Goal: Check status: Check status

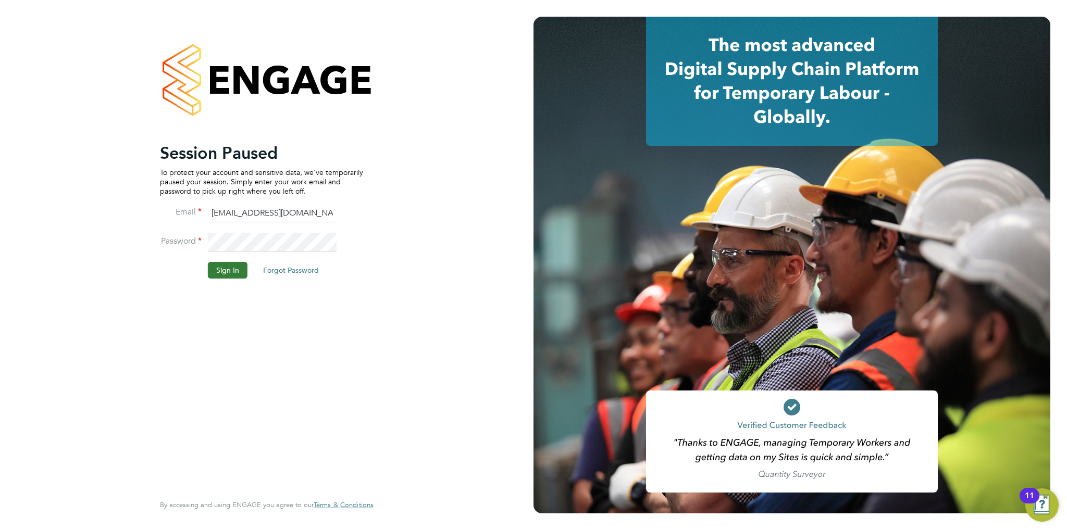
click at [225, 272] on button "Sign In" at bounding box center [228, 270] width 40 height 17
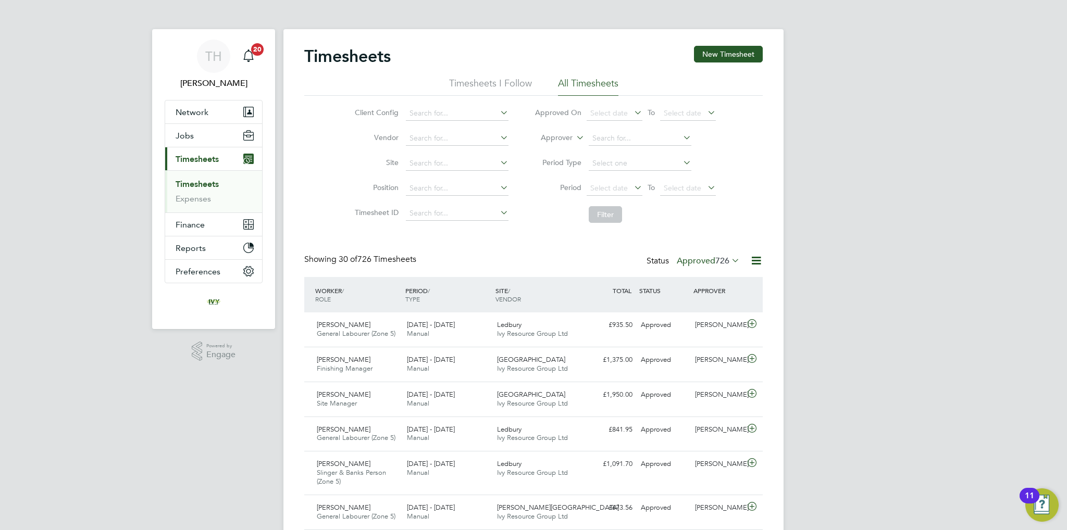
click at [713, 262] on label "Approved 726" at bounding box center [708, 261] width 63 height 10
click at [704, 307] on li "Submitted" at bounding box center [699, 308] width 48 height 15
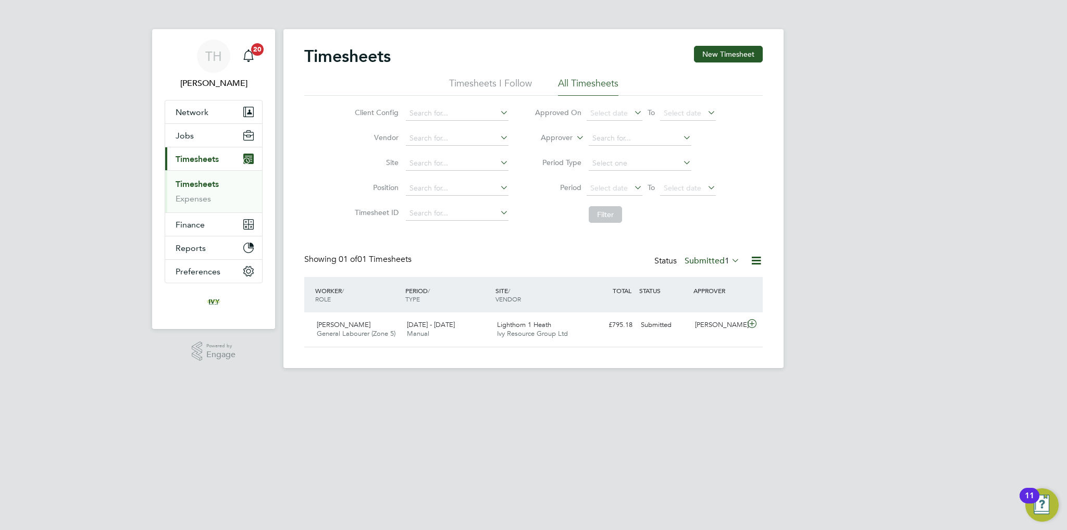
click at [698, 265] on label "Submitted 1" at bounding box center [712, 261] width 55 height 10
click at [692, 322] on li "Approved" at bounding box center [703, 323] width 48 height 15
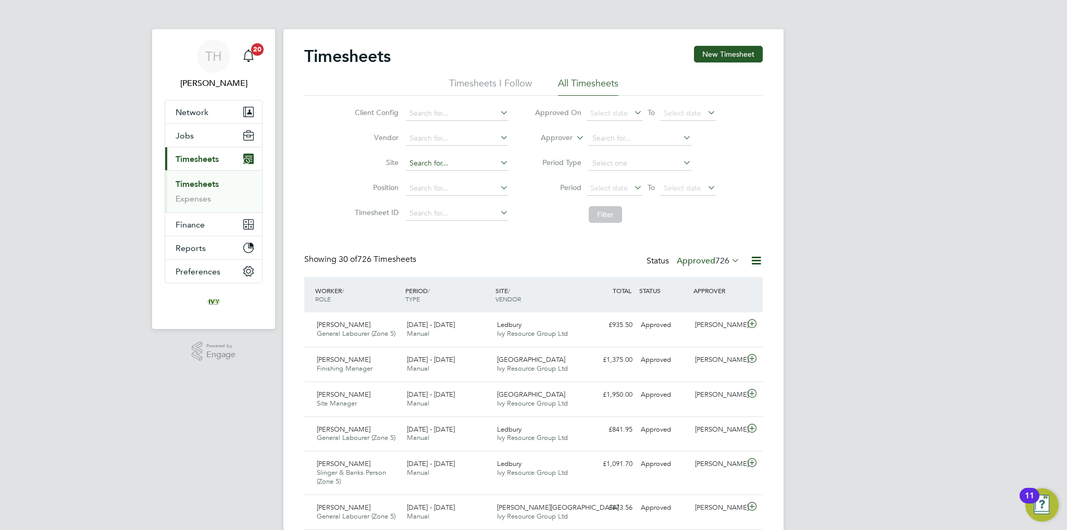
click at [452, 165] on input at bounding box center [457, 163] width 103 height 15
type input "Blackburn - Shakespeare Way"
click at [498, 165] on icon at bounding box center [498, 162] width 0 height 15
click at [490, 168] on input at bounding box center [457, 163] width 103 height 15
click at [435, 168] on li "Site" at bounding box center [430, 163] width 183 height 25
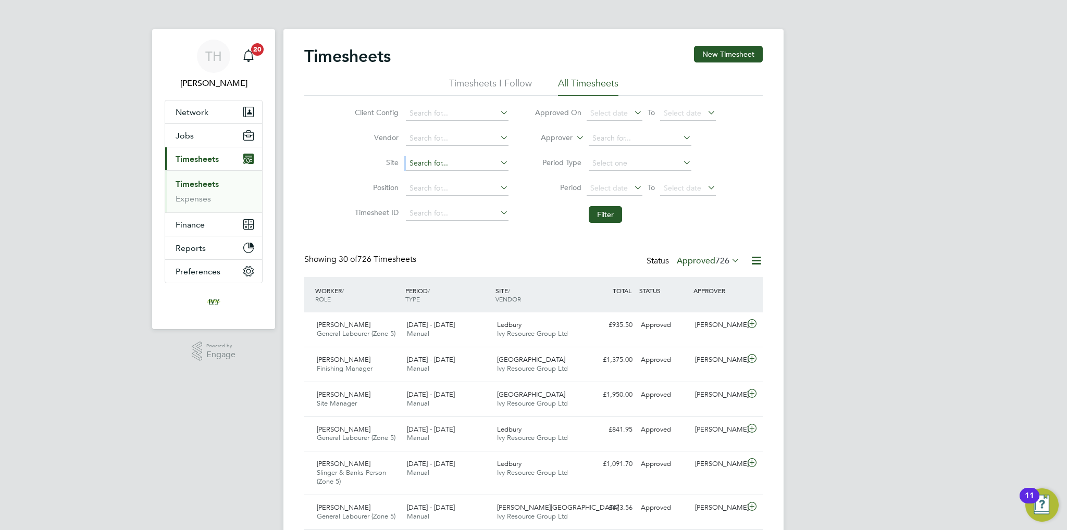
click at [435, 166] on input at bounding box center [457, 163] width 103 height 15
type input "dudbri"
click at [498, 163] on icon at bounding box center [498, 162] width 0 height 15
click at [496, 347] on div "Mark Hayes Finishing Manager 22 - 28 Sep 2025 22 - 28 Sep 2025 Manual Dudbridge…" at bounding box center [533, 364] width 459 height 35
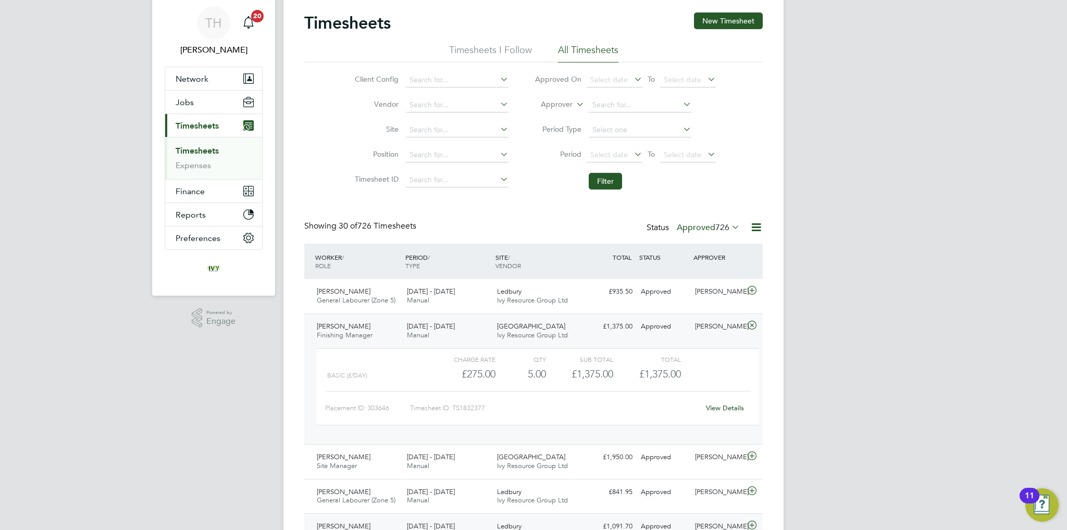
scroll to position [52, 0]
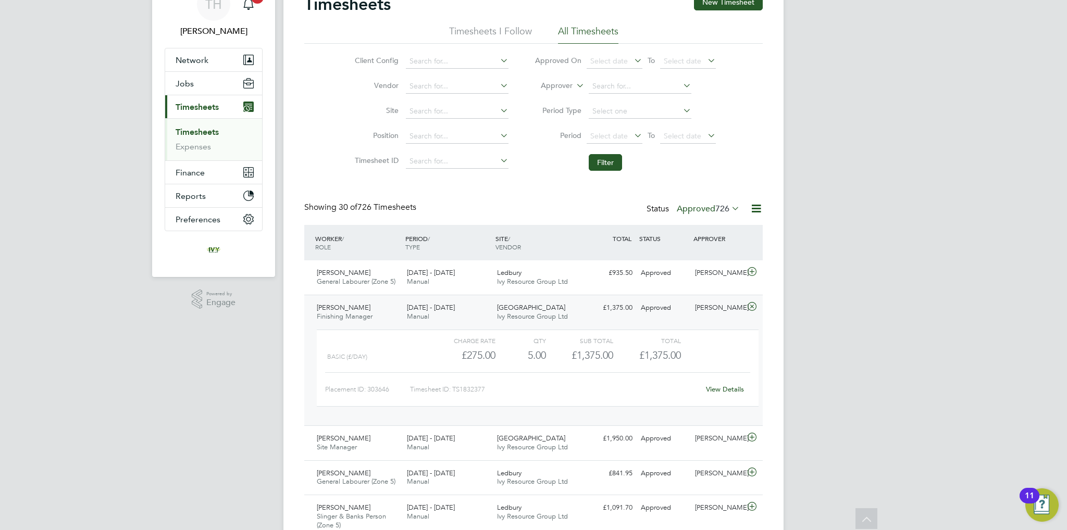
click at [696, 207] on label "Approved 726" at bounding box center [708, 209] width 63 height 10
click at [700, 251] on li "Submitted" at bounding box center [699, 256] width 48 height 15
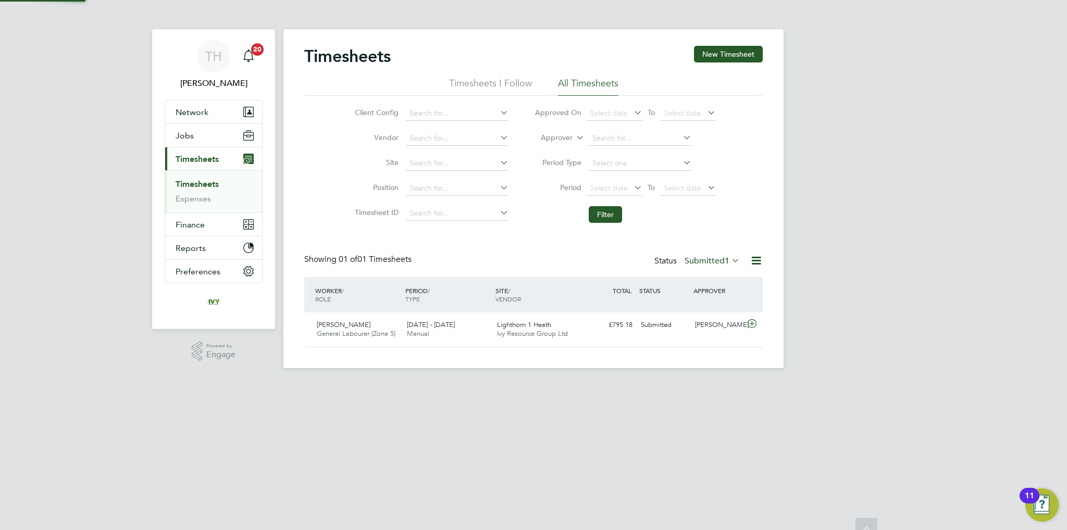
scroll to position [26, 91]
click at [716, 256] on label "Submitted 1" at bounding box center [712, 261] width 55 height 10
click at [715, 320] on li "Approved" at bounding box center [703, 323] width 48 height 15
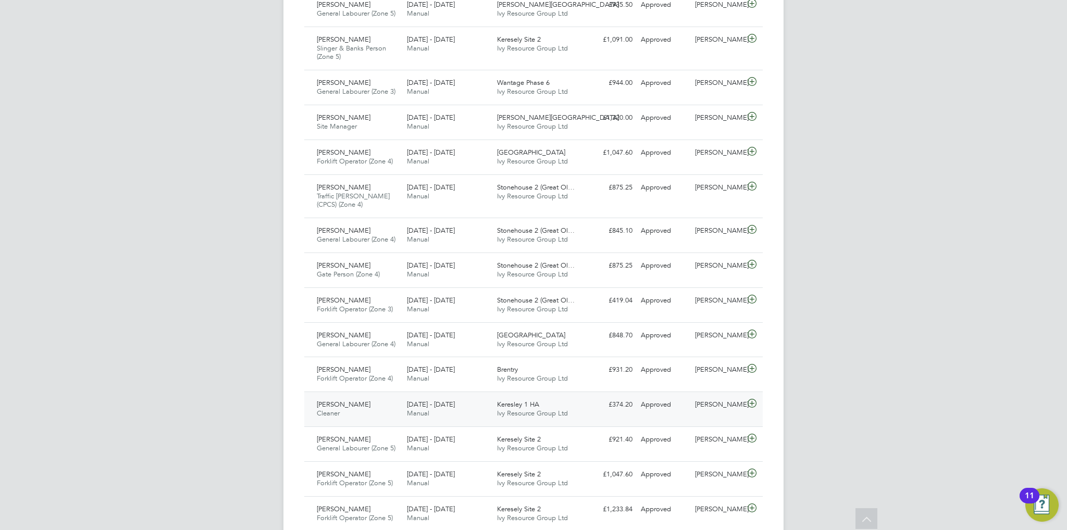
click at [470, 401] on div "22 - 28 Sep 2025 Manual" at bounding box center [448, 410] width 90 height 26
